Goal: Task Accomplishment & Management: Manage account settings

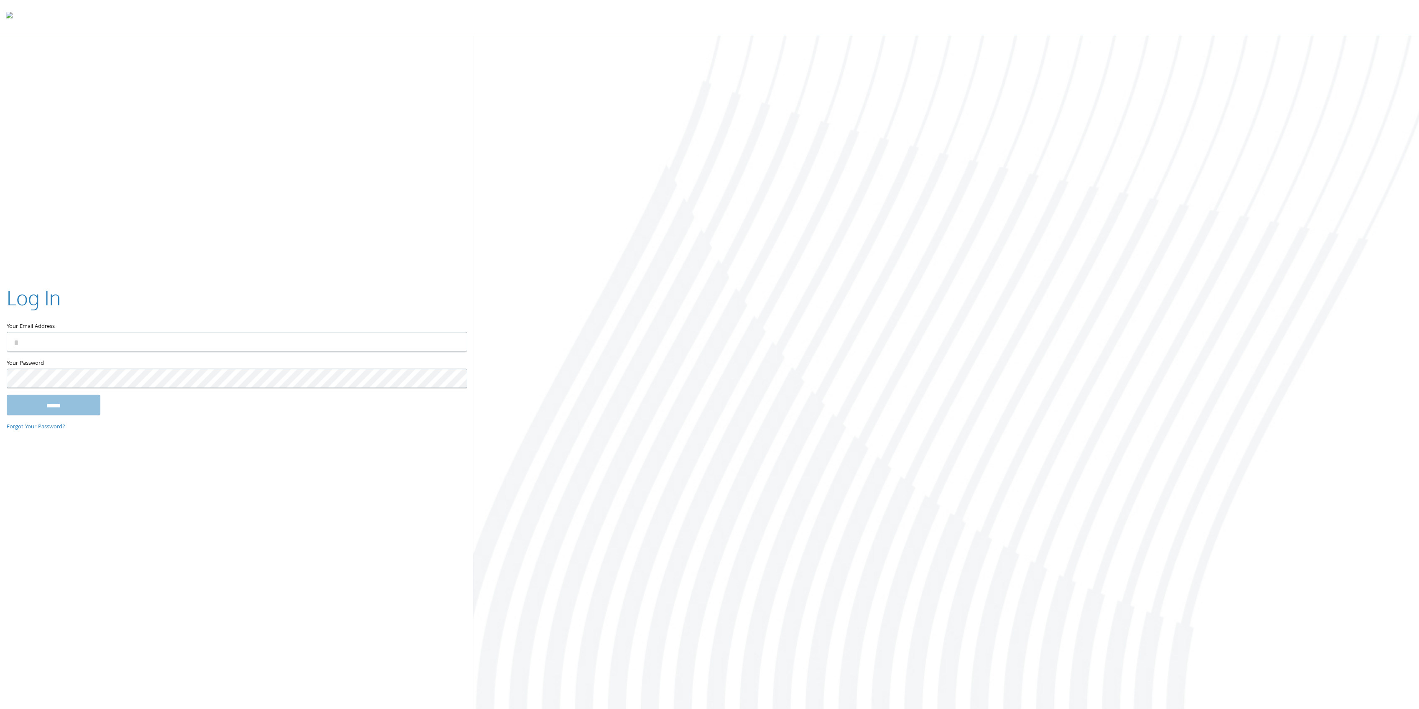
type input "**********"
click at [291, 265] on div "**********" at bounding box center [709, 372] width 1419 height 675
click at [72, 406] on input "******" at bounding box center [54, 405] width 94 height 20
